Goal: Find specific page/section: Find specific page/section

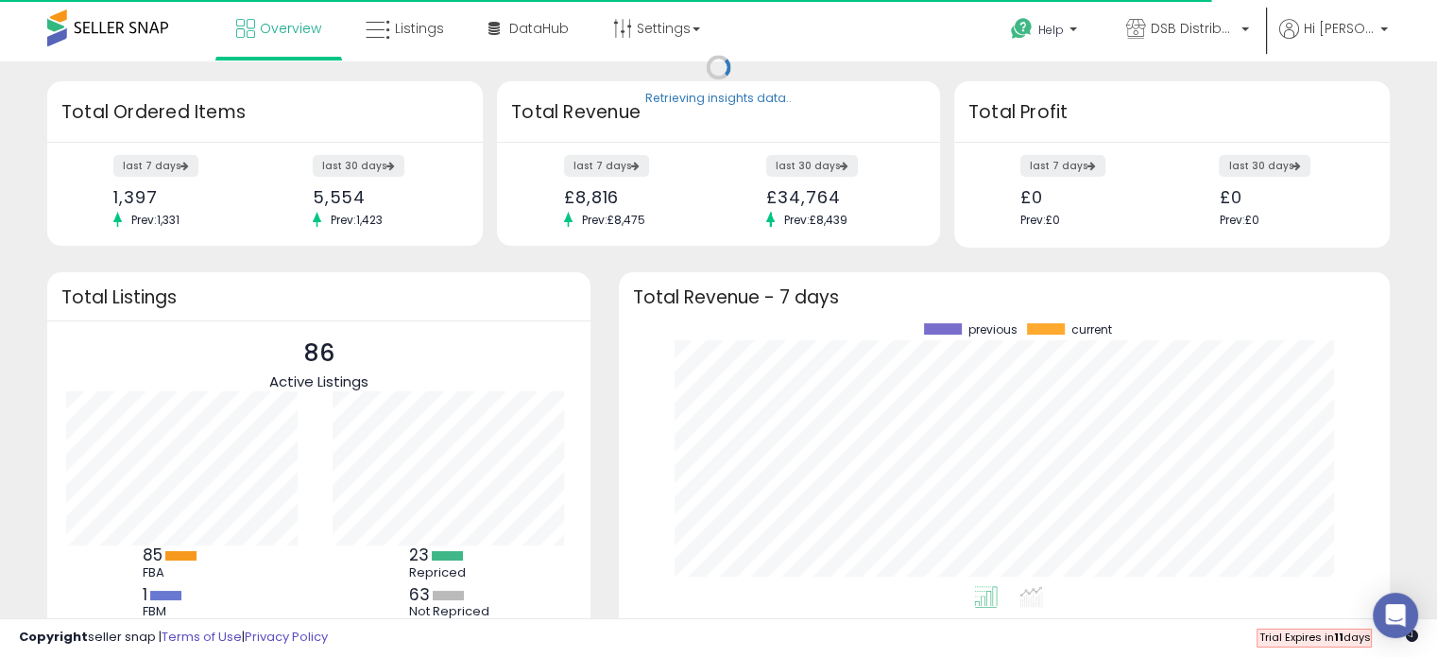
scroll to position [262, 733]
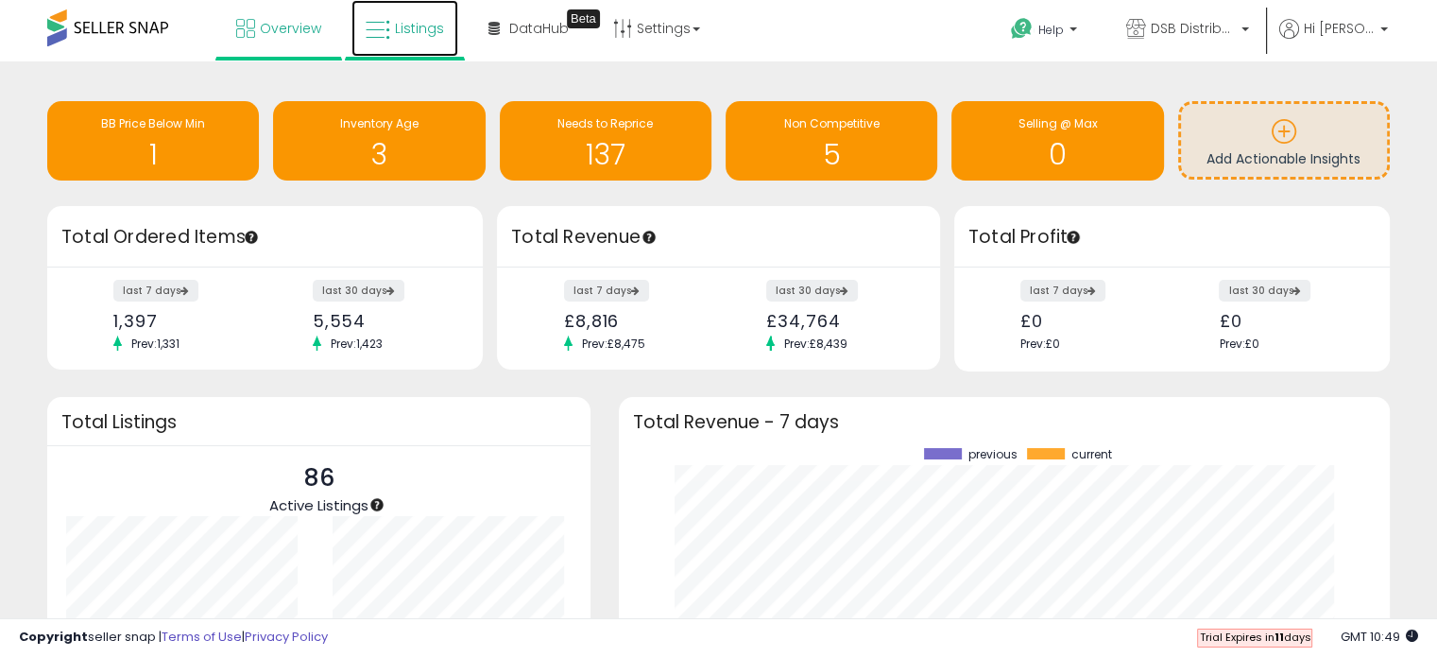
click at [385, 19] on icon at bounding box center [378, 30] width 25 height 25
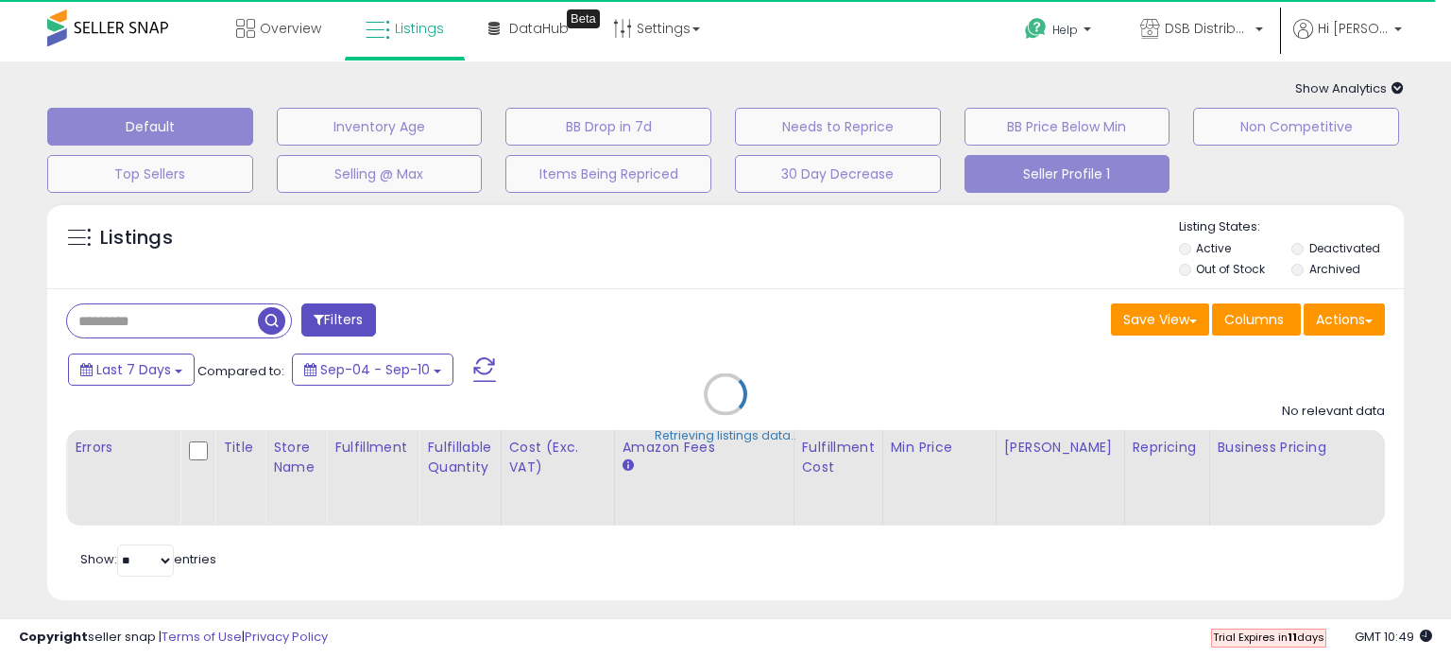
click at [1062, 177] on button "Seller Profile 1" at bounding box center [1068, 174] width 206 height 38
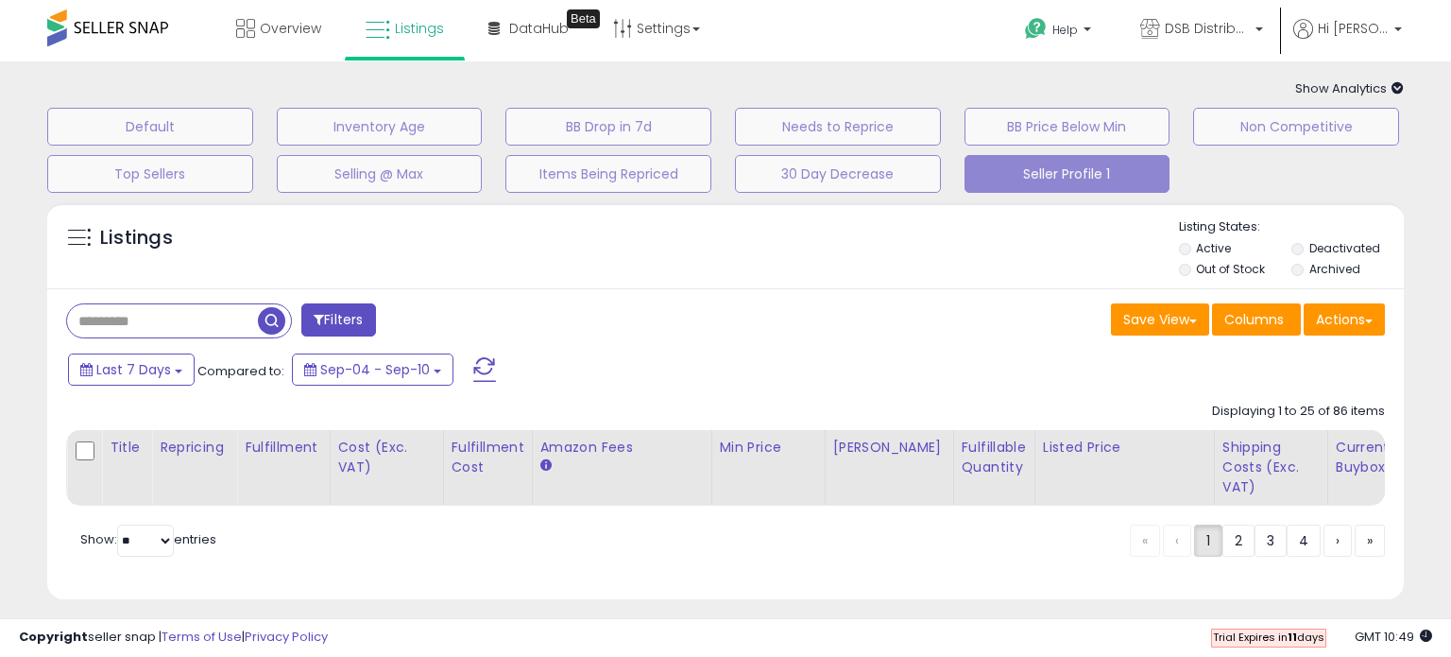
select select "**"
